Goal: Navigation & Orientation: Find specific page/section

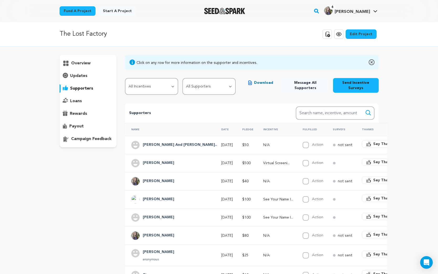
click at [85, 60] on div "overview" at bounding box center [88, 63] width 57 height 8
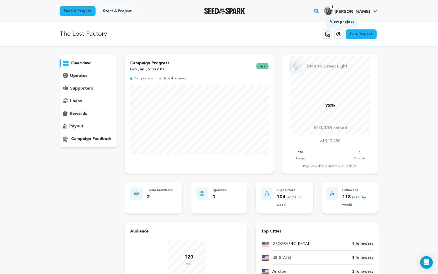
click at [341, 35] on icon at bounding box center [339, 34] width 6 height 6
